Goal: Find contact information: Find contact information

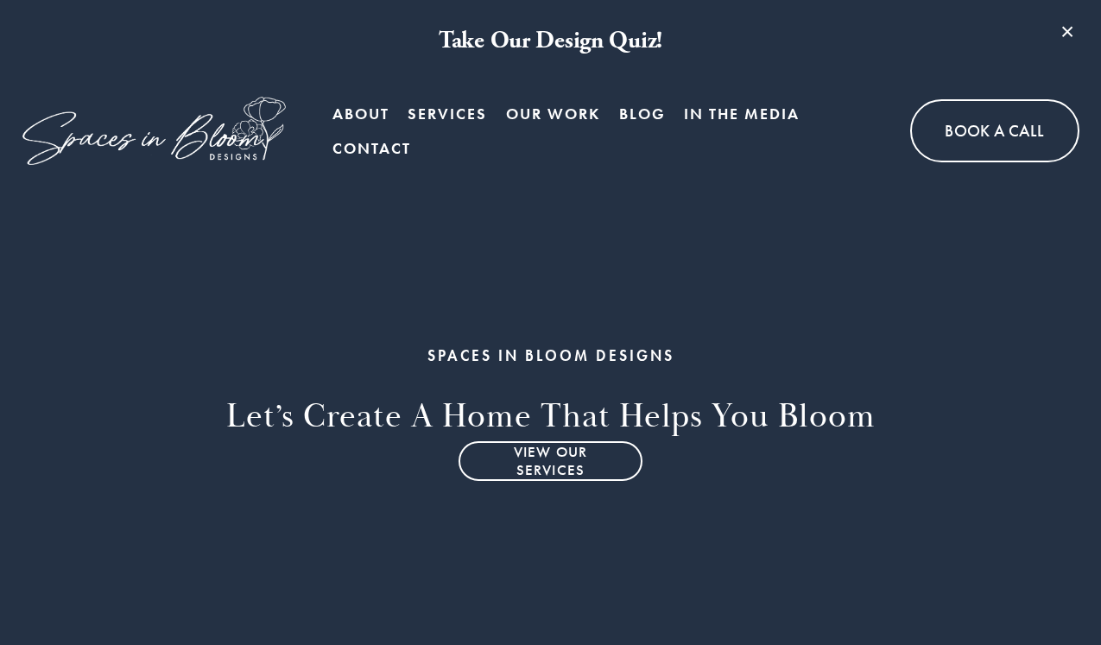
click at [384, 142] on link "Contact" at bounding box center [372, 148] width 79 height 35
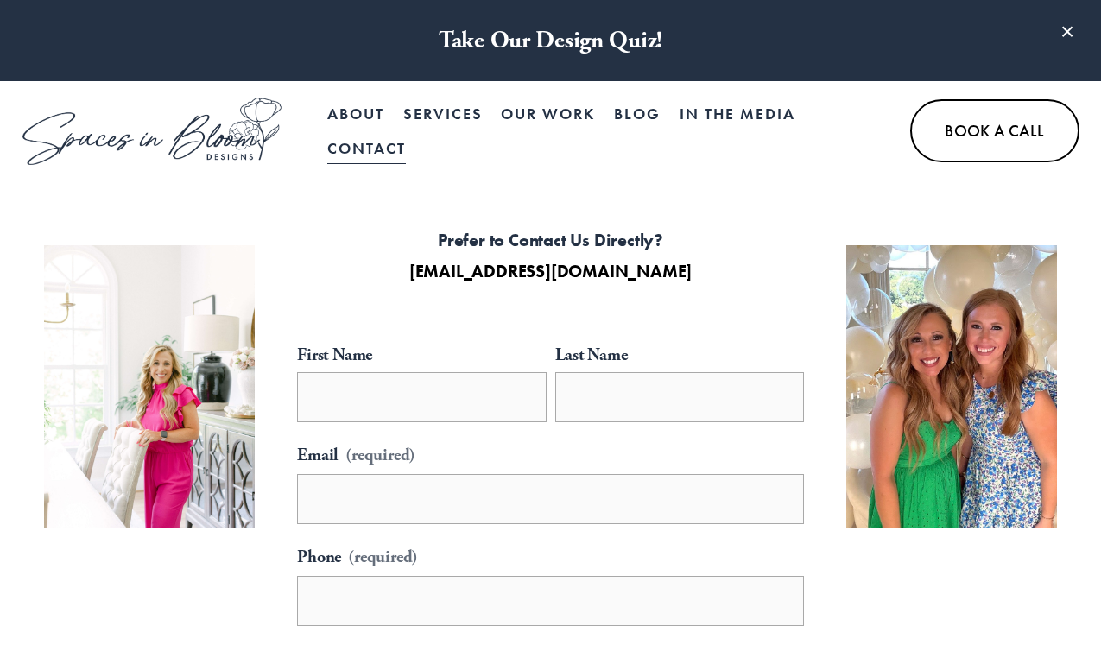
click at [941, 138] on link "Book A Call" at bounding box center [994, 130] width 168 height 63
click at [379, 117] on link "About" at bounding box center [355, 114] width 57 height 35
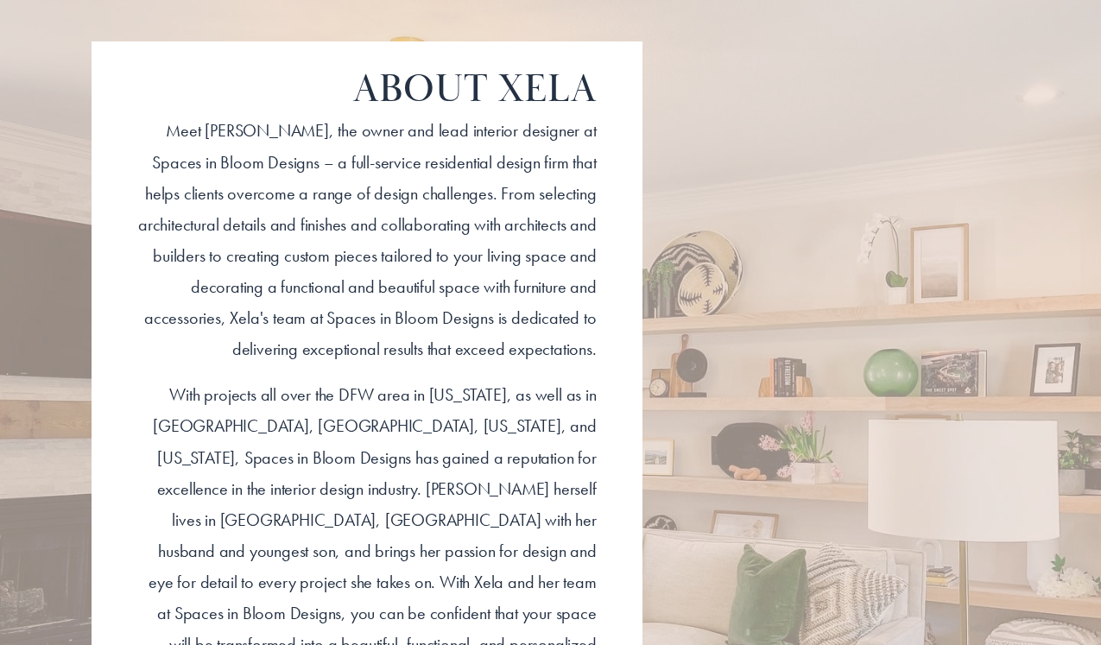
scroll to position [1433, 0]
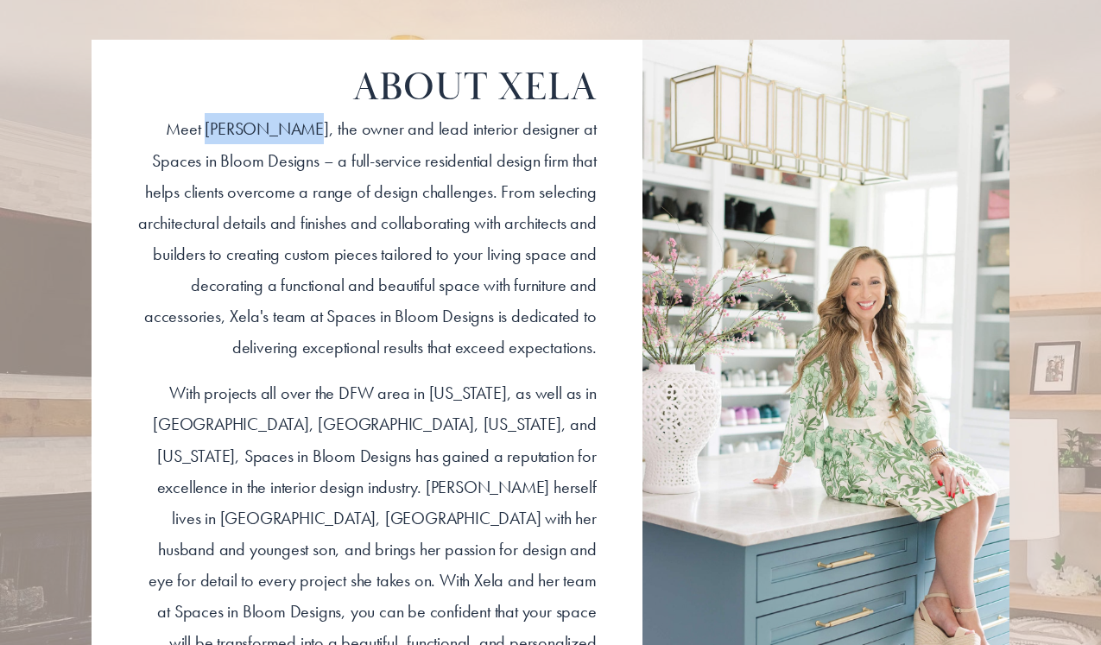
drag, startPoint x: 193, startPoint y: 134, endPoint x: 281, endPoint y: 131, distance: 87.3
click at [281, 131] on p "​Meet Xela Andrews, the owner and lead interior designer at Spaces in Bloom Des…" at bounding box center [366, 238] width 459 height 250
copy p "Xela Andrews"
click at [522, 235] on p "​Meet Xela Andrews, the owner and lead interior designer at Spaces in Bloom Des…" at bounding box center [366, 238] width 459 height 250
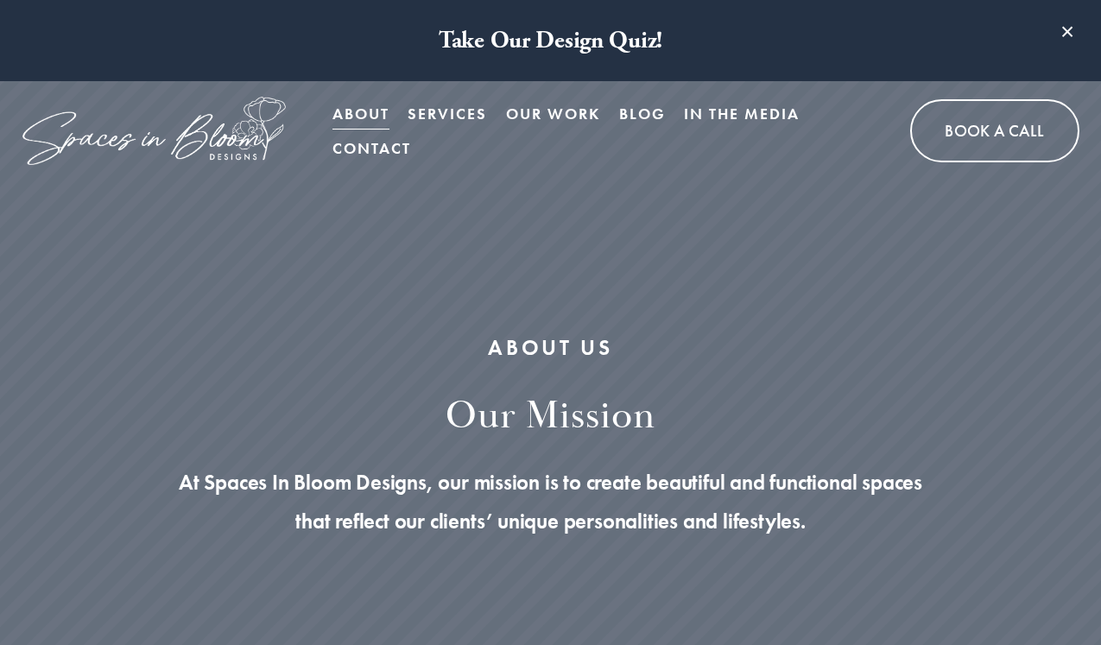
scroll to position [0, 0]
click at [388, 154] on link "Contact" at bounding box center [372, 148] width 79 height 35
